Goal: Task Accomplishment & Management: Use online tool/utility

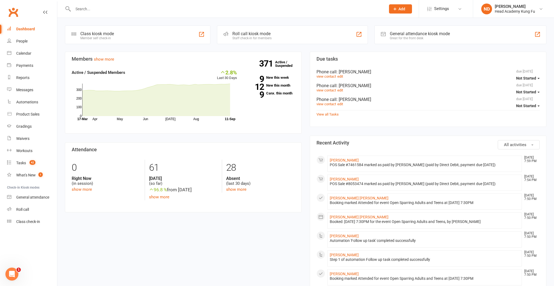
click at [29, 27] on div "Dashboard" at bounding box center [25, 29] width 19 height 4
click at [280, 93] on link "9 Canx. this month" at bounding box center [270, 93] width 50 height 4
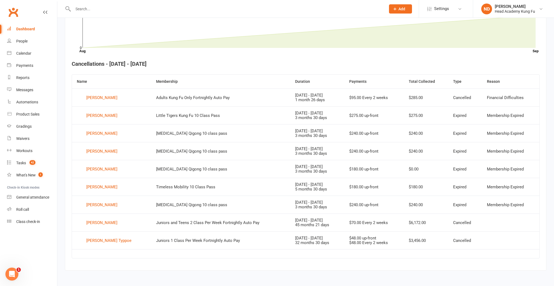
scroll to position [173, 0]
click at [96, 151] on div "[PERSON_NAME]" at bounding box center [101, 151] width 31 height 8
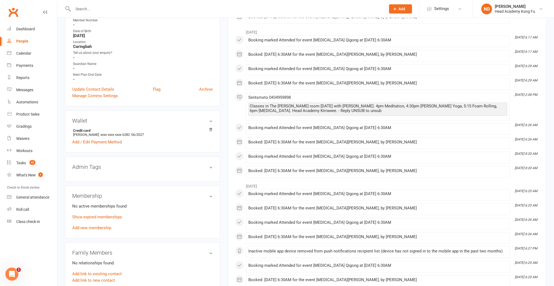
scroll to position [120, 0]
click at [100, 216] on link "Show expired memberships" at bounding box center [97, 216] width 50 height 5
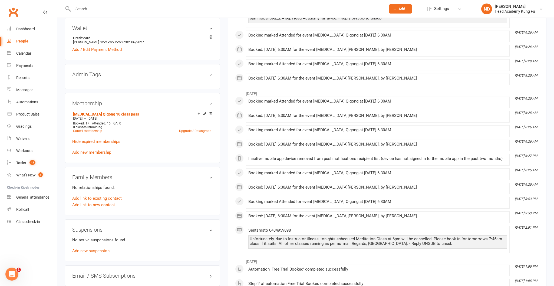
scroll to position [213, 0]
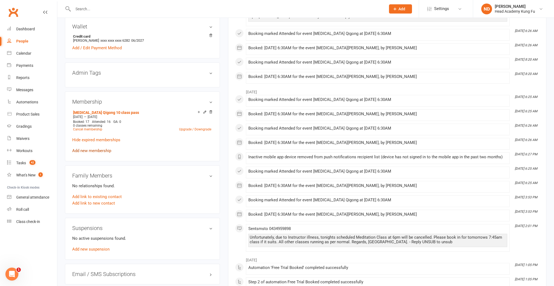
click at [95, 150] on link "Add new membership" at bounding box center [91, 150] width 39 height 5
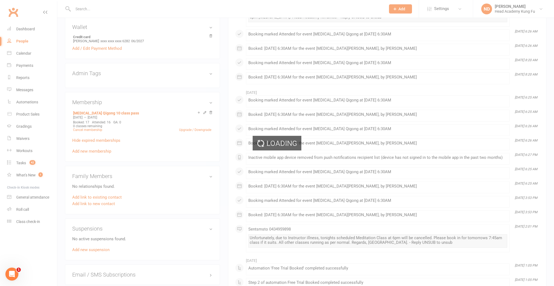
scroll to position [213, 0]
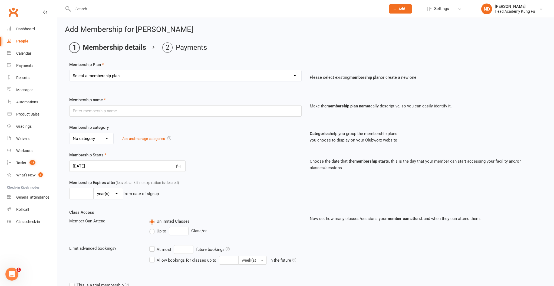
select select "20"
type input "[MEDICAL_DATA] Qigong 10 class pass"
select select "6"
type input "4"
select select "2"
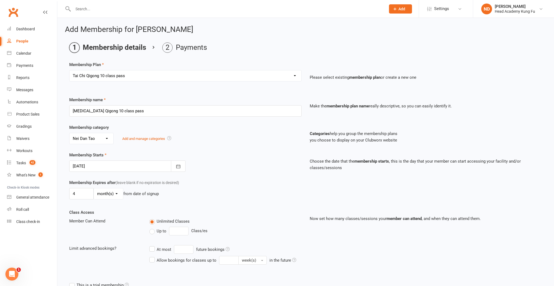
type input "10"
type input "[DATE]"
click at [177, 169] on icon "button" at bounding box center [178, 166] width 5 height 5
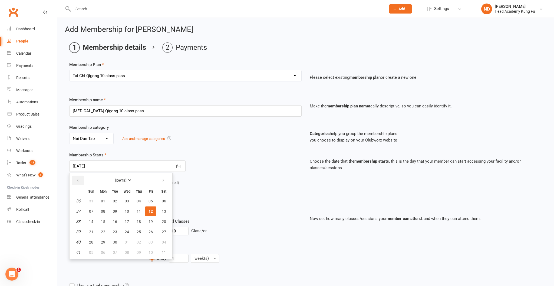
click at [78, 183] on icon "button" at bounding box center [78, 180] width 4 height 4
click at [163, 159] on div "Membership Starts [DATE] [DATE] Sun Mon Tue Wed Thu Fri Sat 31 27 28 29 30 31 0…" at bounding box center [185, 162] width 241 height 20
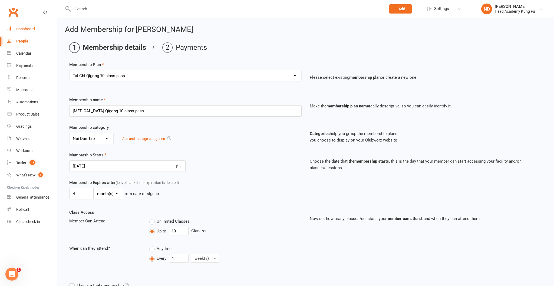
click at [30, 28] on div "Dashboard" at bounding box center [25, 29] width 19 height 4
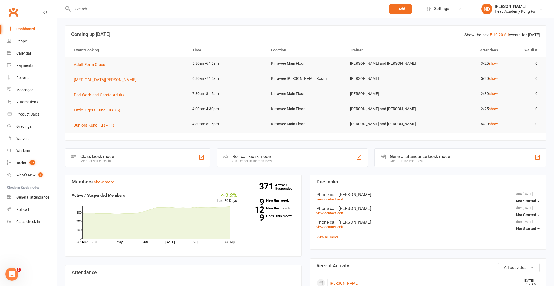
click at [276, 216] on link "9 Canx. this month" at bounding box center [270, 216] width 50 height 4
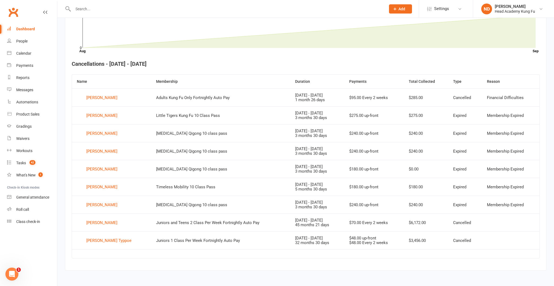
scroll to position [173, 0]
click at [96, 203] on div "[PERSON_NAME]" at bounding box center [101, 205] width 31 height 8
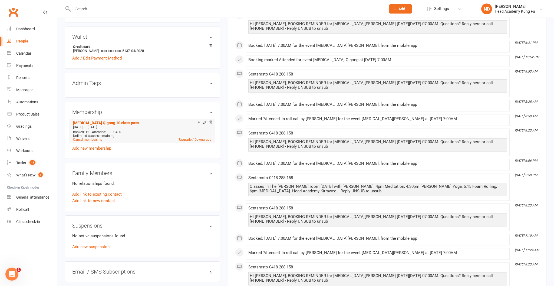
scroll to position [205, 0]
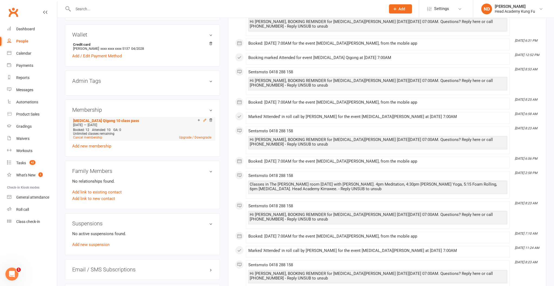
click at [205, 119] on icon at bounding box center [205, 120] width 4 height 4
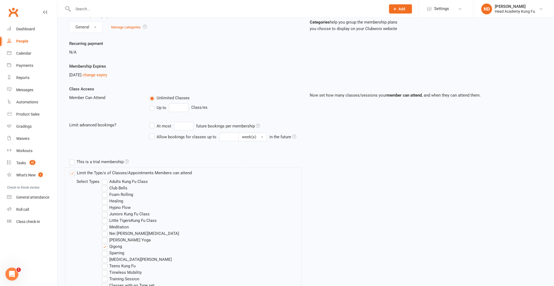
scroll to position [57, 0]
click at [31, 28] on div "Dashboard" at bounding box center [25, 29] width 19 height 4
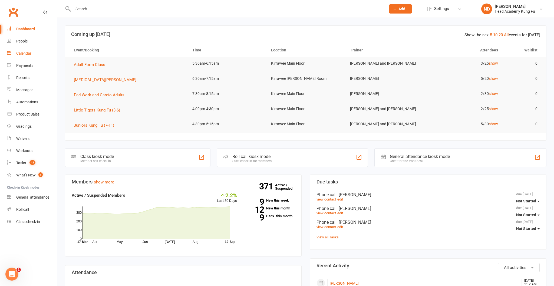
click at [21, 51] on div "Calendar" at bounding box center [23, 53] width 15 height 4
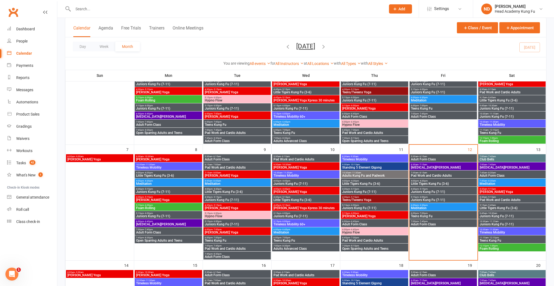
scroll to position [78, 0]
click at [433, 158] on span "Adult Form Class" at bounding box center [443, 159] width 65 height 3
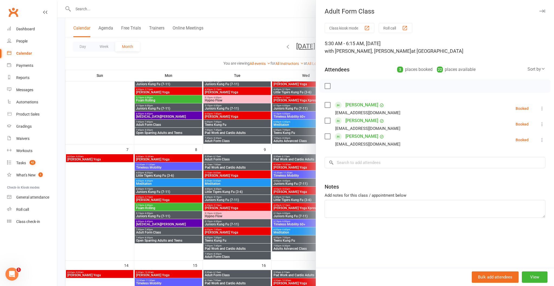
scroll to position [78, 0]
click at [394, 27] on button "Roll call" at bounding box center [396, 28] width 34 height 10
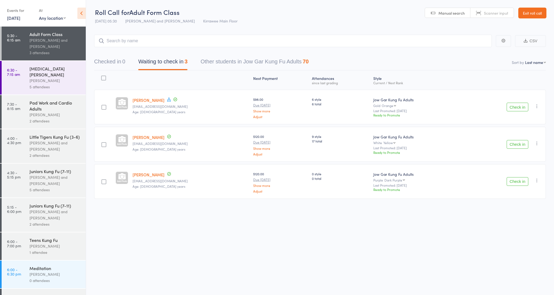
click at [520, 108] on button "Check in" at bounding box center [518, 107] width 22 height 9
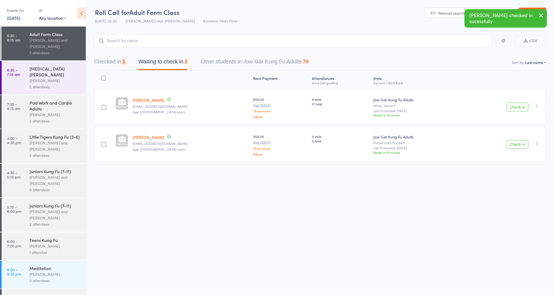
click at [520, 106] on button "Check in" at bounding box center [518, 107] width 22 height 9
click at [520, 107] on button "Check in" at bounding box center [518, 107] width 22 height 9
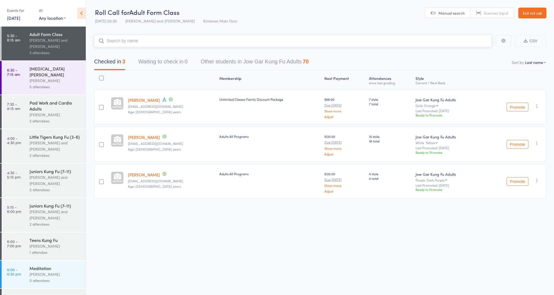
click at [158, 40] on input "search" at bounding box center [293, 41] width 398 height 12
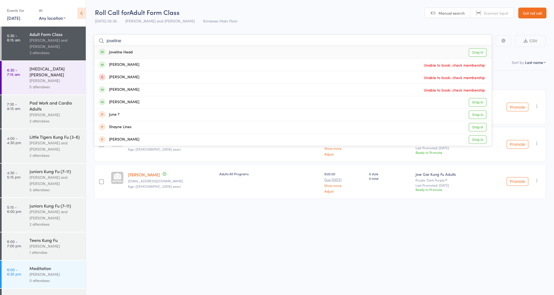
type input "javelin"
drag, startPoint x: 533, startPoint y: 5, endPoint x: 142, endPoint y: 53, distance: 393.9
click at [142, 53] on div "Joveline Head Drop in" at bounding box center [292, 52] width 397 height 12
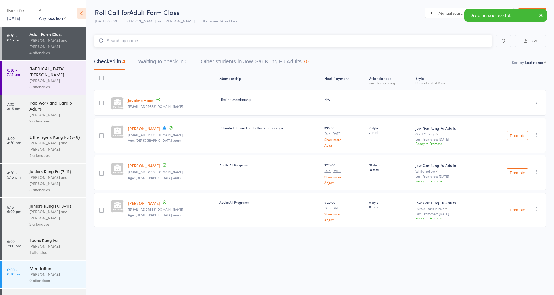
click at [134, 42] on input "search" at bounding box center [293, 41] width 398 height 12
click at [142, 42] on input "search" at bounding box center [293, 41] width 398 height 12
click at [144, 41] on input "search" at bounding box center [293, 41] width 398 height 12
click at [151, 40] on input "search" at bounding box center [293, 41] width 398 height 12
click at [16, 21] on link "12 Sep, 2025" at bounding box center [13, 18] width 13 height 6
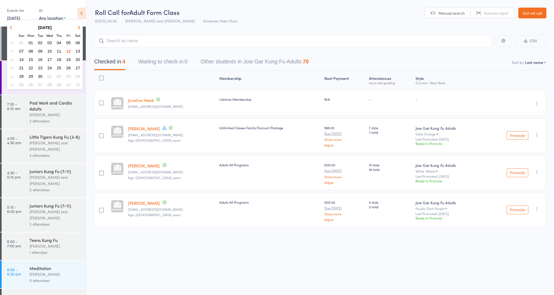
click at [60, 51] on span "11" at bounding box center [59, 51] width 5 height 5
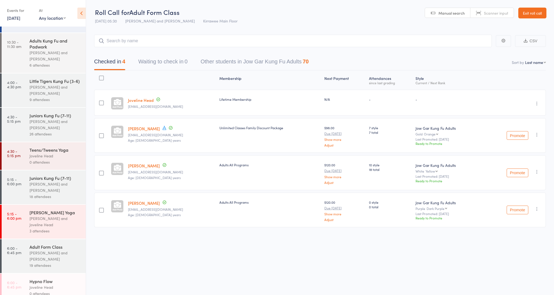
scroll to position [61, 0]
click at [50, 216] on div "[PERSON_NAME] Yoga" at bounding box center [55, 213] width 52 height 6
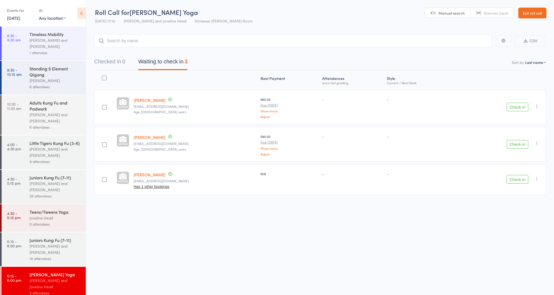
click at [519, 105] on button "Check in" at bounding box center [518, 107] width 22 height 9
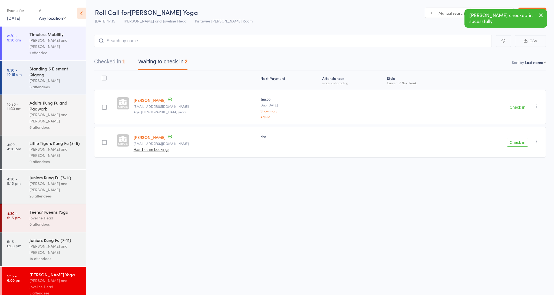
click at [518, 108] on button "Check in" at bounding box center [518, 107] width 22 height 9
click at [19, 18] on link "11 Sep, 2025" at bounding box center [13, 18] width 13 height 6
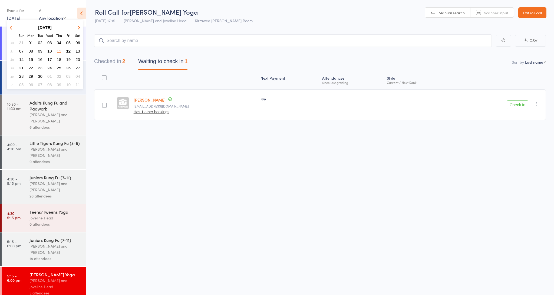
scroll to position [1, 0]
click at [40, 50] on span "09" at bounding box center [40, 51] width 5 height 5
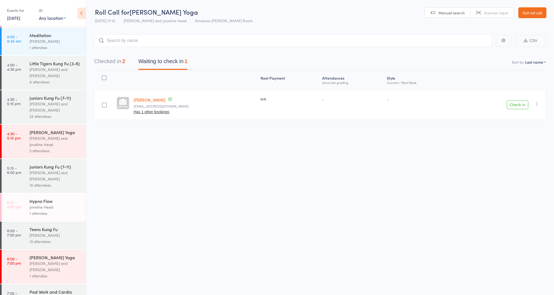
scroll to position [104, 0]
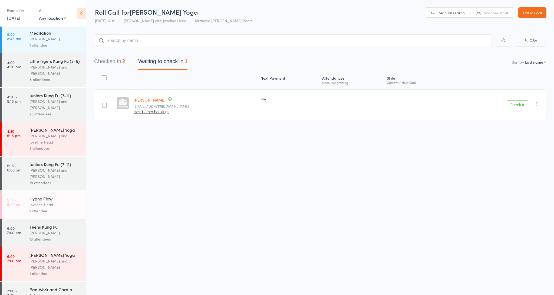
click at [48, 135] on div "Nathan Head and Joveline Head" at bounding box center [55, 139] width 52 height 12
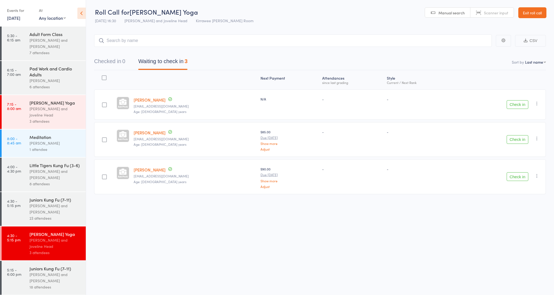
scroll to position [0, 0]
click at [519, 105] on button "Check in" at bounding box center [518, 104] width 22 height 9
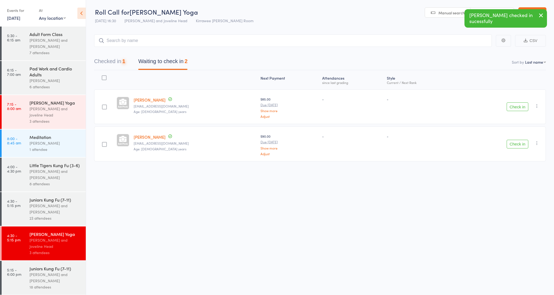
click at [517, 109] on button "Check in" at bounding box center [518, 106] width 22 height 9
click at [517, 107] on button "Check in" at bounding box center [518, 106] width 22 height 9
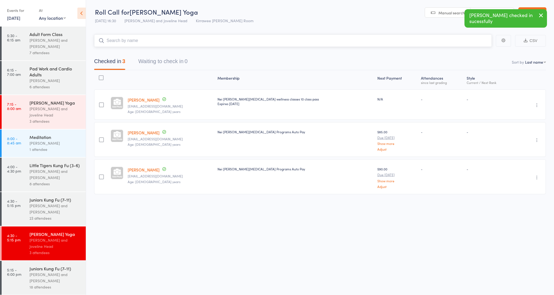
click at [155, 41] on input "search" at bounding box center [293, 40] width 398 height 12
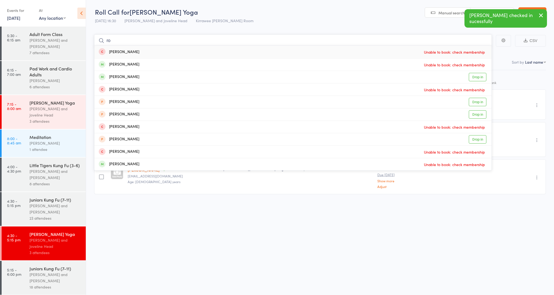
type input "r"
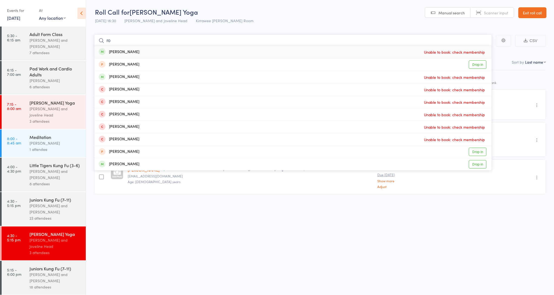
type input "r"
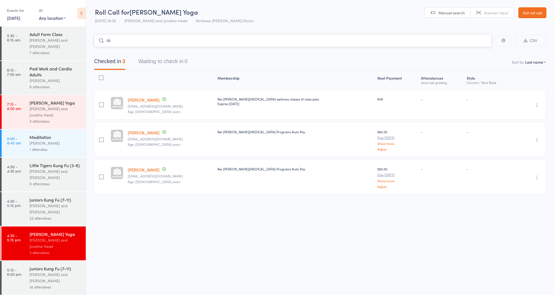
type input "r"
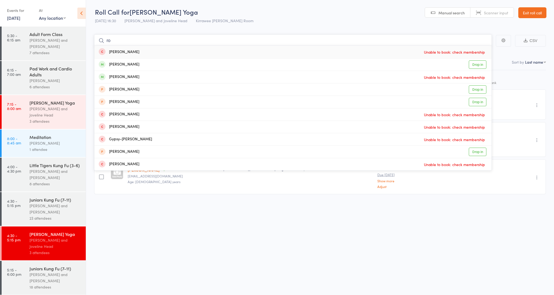
type input "r"
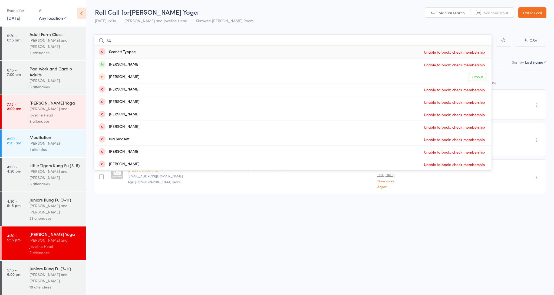
type input "s"
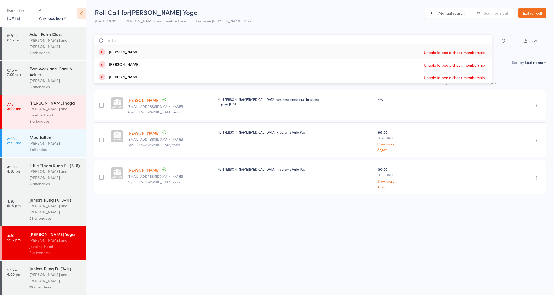
scroll to position [0, 0]
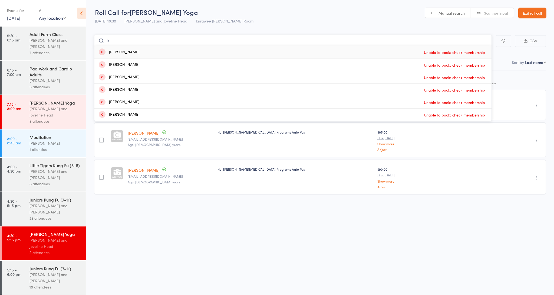
type input "t"
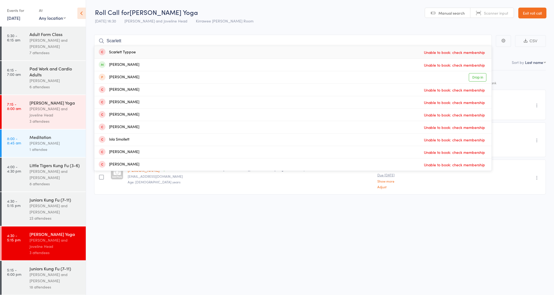
drag, startPoint x: 168, startPoint y: 36, endPoint x: 306, endPoint y: 200, distance: 213.9
click at [306, 200] on div "Membership Next Payment Atten­dances since last grading Style Current / Next Ra…" at bounding box center [320, 144] width 452 height 148
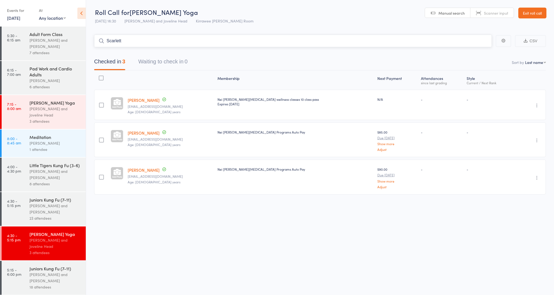
click at [122, 41] on input "Scarlett" at bounding box center [293, 41] width 398 height 12
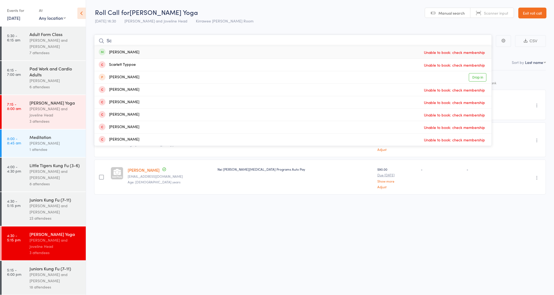
type input "S"
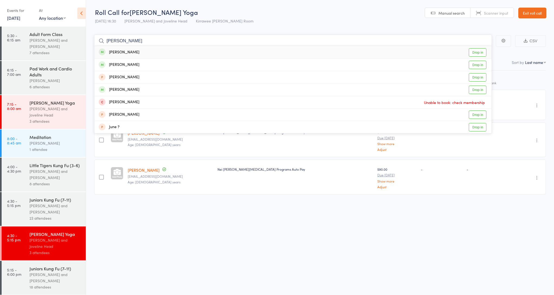
type input "Juliann"
drag, startPoint x: 127, startPoint y: 48, endPoint x: 478, endPoint y: 52, distance: 351.2
click at [478, 52] on link "Drop in" at bounding box center [478, 52] width 18 height 8
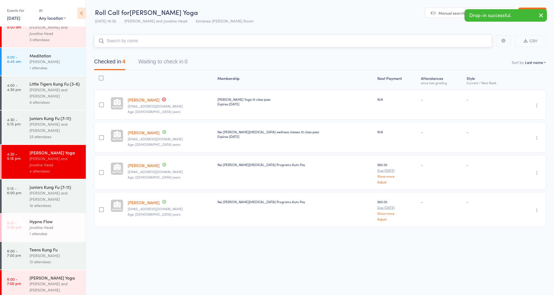
scroll to position [85, 0]
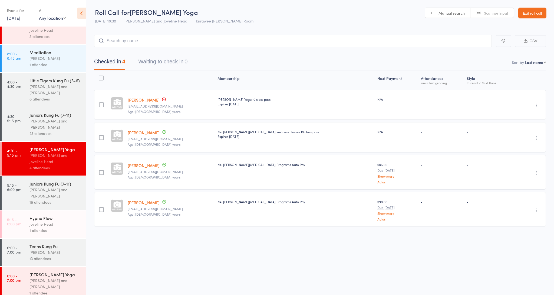
click at [45, 219] on div "Hypno Flow" at bounding box center [55, 218] width 52 height 6
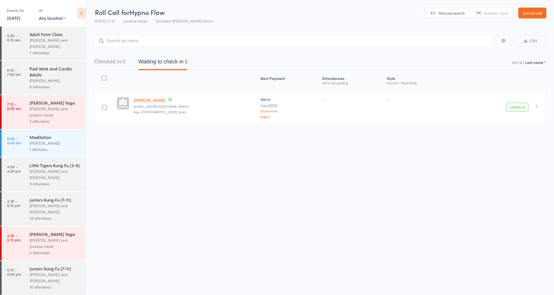
click at [520, 110] on button "Check in" at bounding box center [518, 107] width 22 height 9
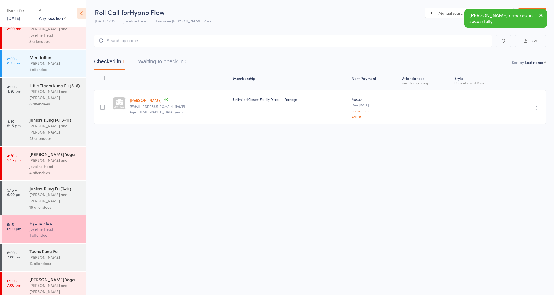
scroll to position [80, 0]
click at [55, 231] on div "Joveline Head" at bounding box center [55, 229] width 52 height 6
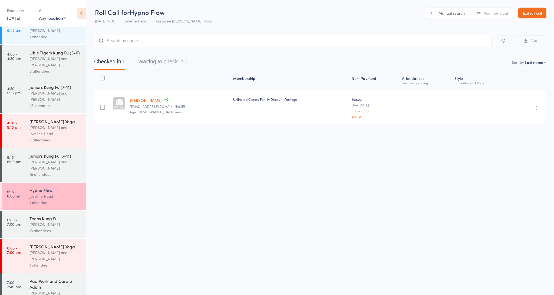
scroll to position [118, 0]
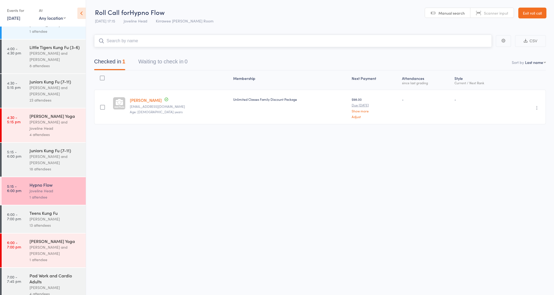
click at [157, 40] on input "search" at bounding box center [293, 41] width 398 height 12
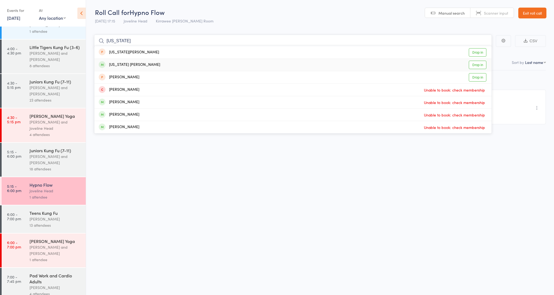
type input "virginia"
click at [478, 64] on link "Drop in" at bounding box center [478, 65] width 18 height 8
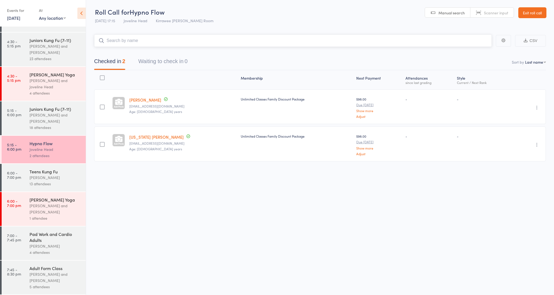
scroll to position [0, 0]
click at [62, 213] on div "[PERSON_NAME] and [PERSON_NAME]" at bounding box center [55, 208] width 52 height 12
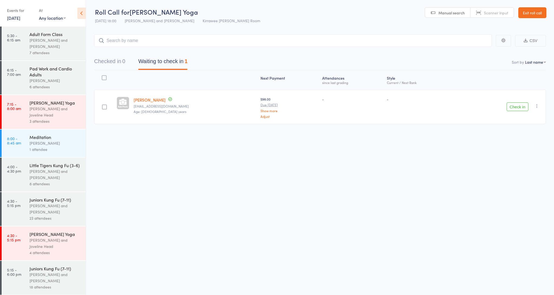
click at [518, 104] on button "Check in" at bounding box center [518, 106] width 22 height 9
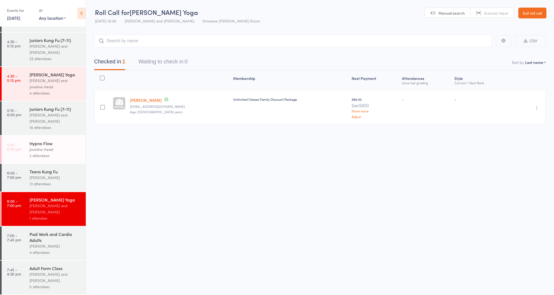
click at [19, 19] on link "9 Sep, 2025" at bounding box center [13, 18] width 13 height 6
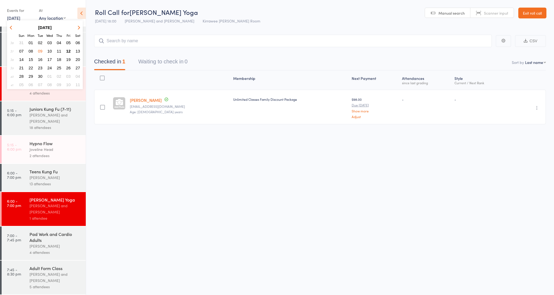
click at [68, 51] on span "12" at bounding box center [68, 51] width 5 height 5
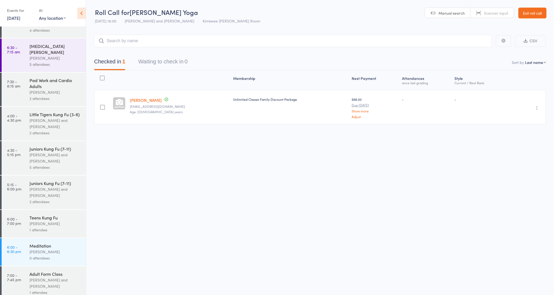
scroll to position [22, 0]
